Goal: Use online tool/utility: Utilize a website feature to perform a specific function

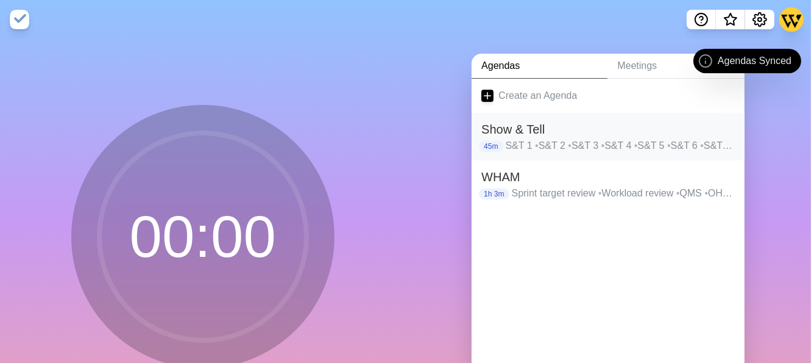
click at [573, 135] on h2 "Show & Tell" at bounding box center [607, 129] width 253 height 18
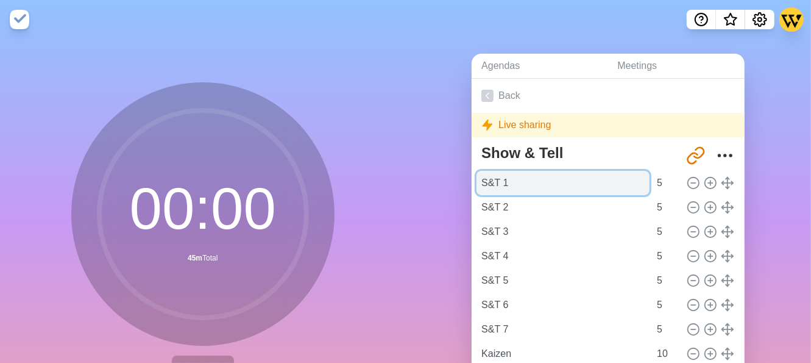
click at [571, 180] on input "S&T 1" at bounding box center [562, 183] width 173 height 24
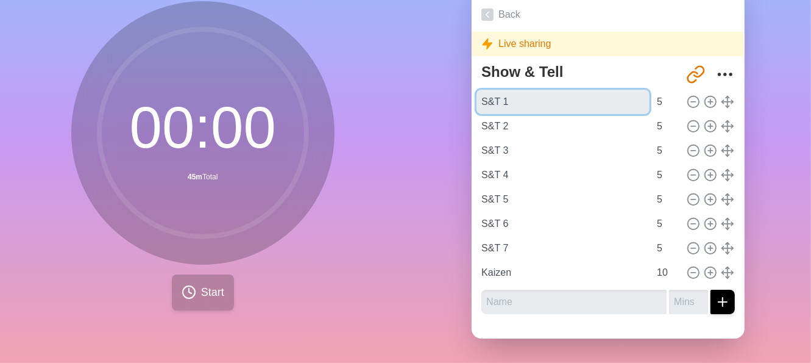
scroll to position [91, 0]
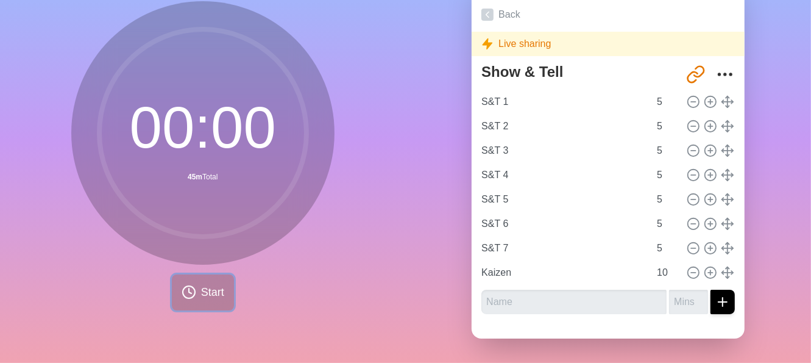
click at [201, 284] on span "Start" at bounding box center [212, 292] width 23 height 16
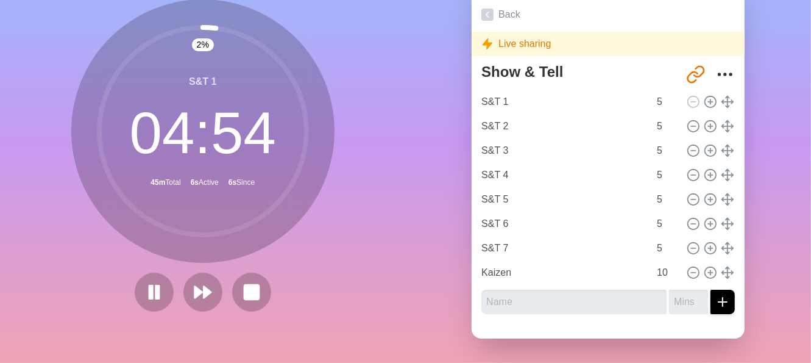
click at [425, 235] on div "Agendas Meetings Back Live sharing Show & Tell [URL][DOMAIN_NAME] S&T 1 5 S&T 2…" at bounding box center [609, 160] width 406 height 405
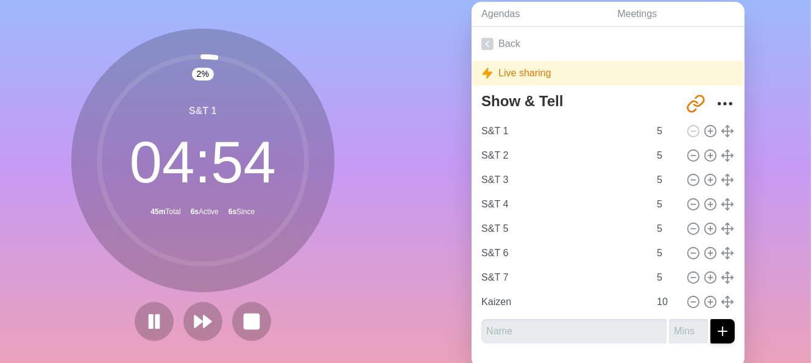
scroll to position [0, 0]
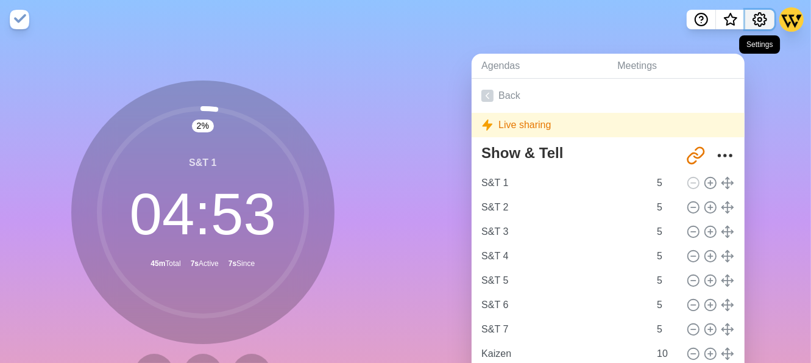
click at [760, 23] on icon "Settings" at bounding box center [759, 19] width 15 height 15
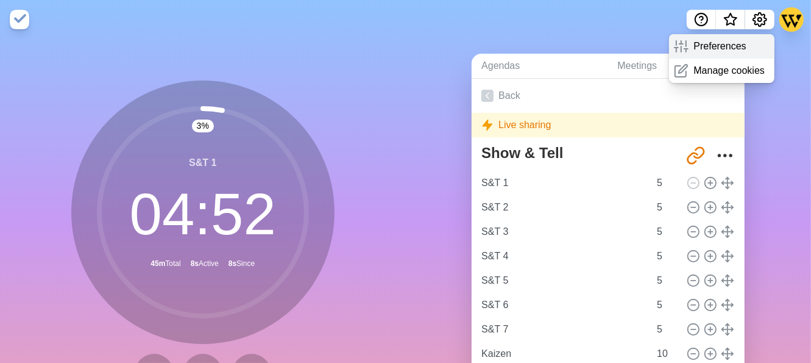
click at [713, 41] on p "Preferences" at bounding box center [719, 46] width 52 height 15
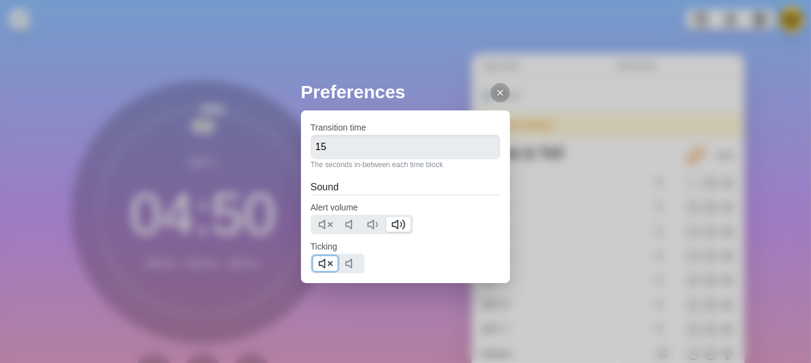
click at [331, 266] on icon at bounding box center [325, 263] width 15 height 15
click at [495, 94] on icon at bounding box center [500, 93] width 10 height 10
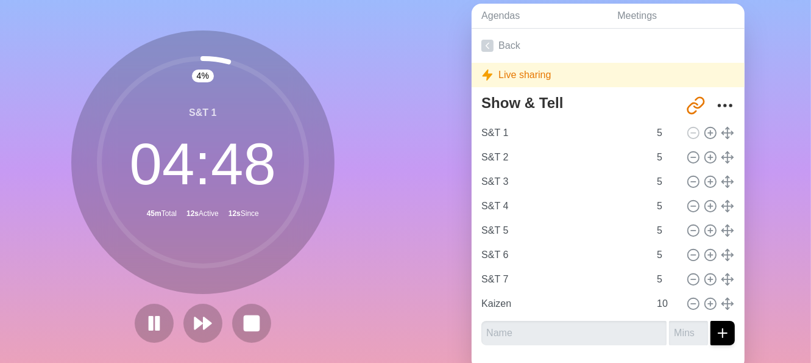
scroll to position [91, 0]
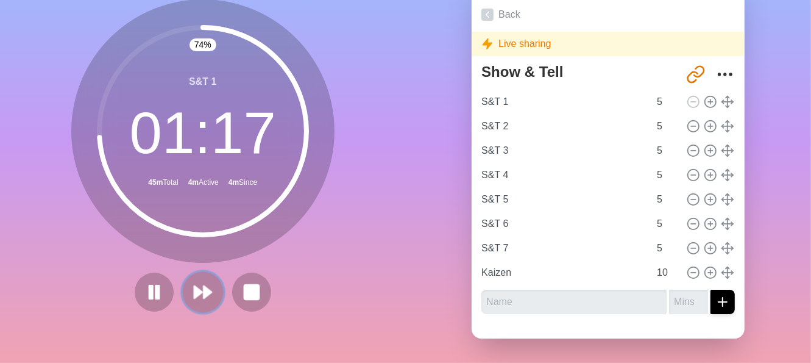
click at [205, 281] on icon at bounding box center [203, 291] width 21 height 21
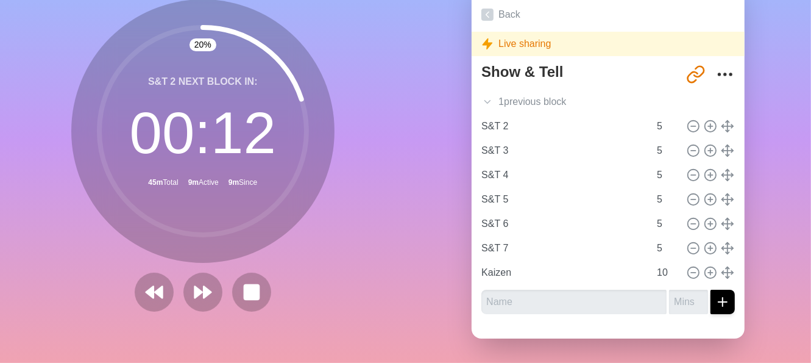
click at [74, 293] on div "20 % S&T 2 Next block in: 00 : 12 45m Total 9m Active 9m Since Break" at bounding box center [202, 155] width 263 height 312
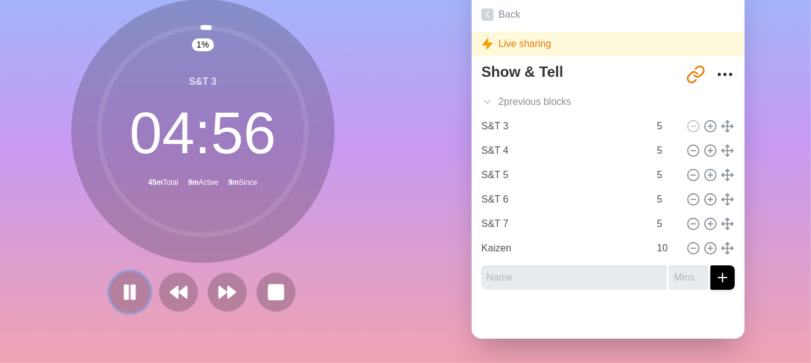
click at [126, 299] on button at bounding box center [129, 291] width 41 height 41
click at [119, 281] on icon at bounding box center [129, 291] width 21 height 21
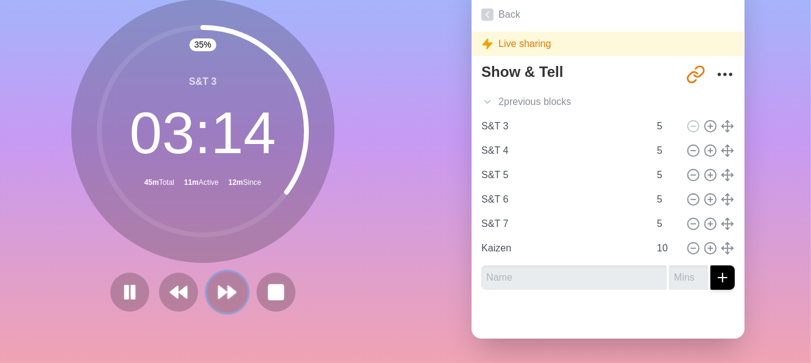
click at [218, 281] on icon at bounding box center [227, 291] width 21 height 21
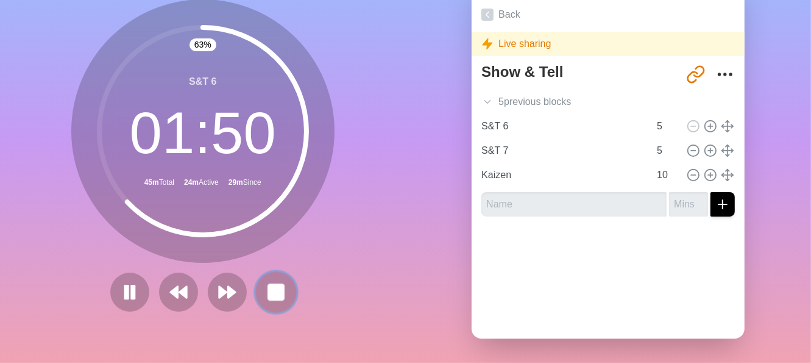
click at [268, 284] on rect at bounding box center [275, 291] width 15 height 15
